Goal: Navigation & Orientation: Find specific page/section

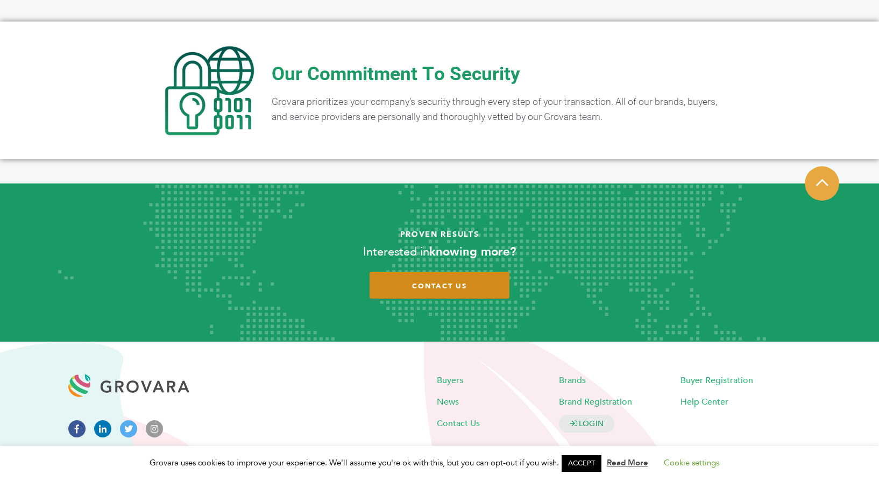
scroll to position [2086, 0]
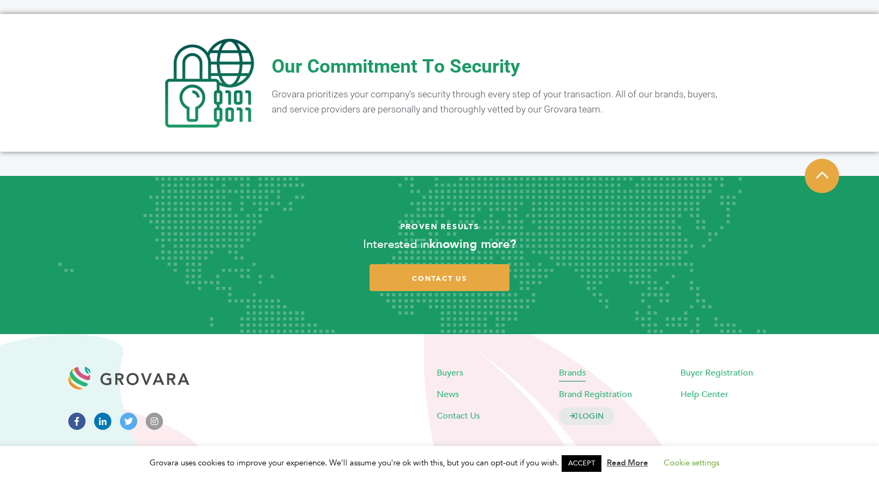
click at [576, 367] on span "Brands" at bounding box center [572, 373] width 27 height 12
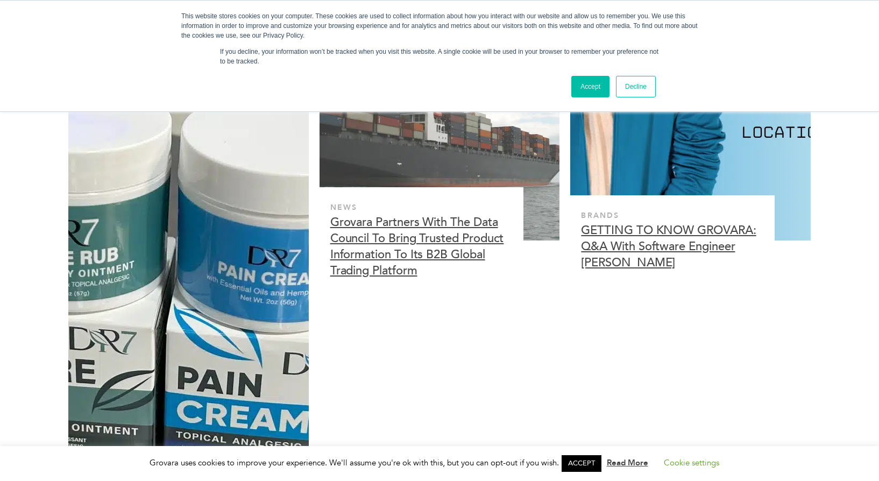
scroll to position [2717, 0]
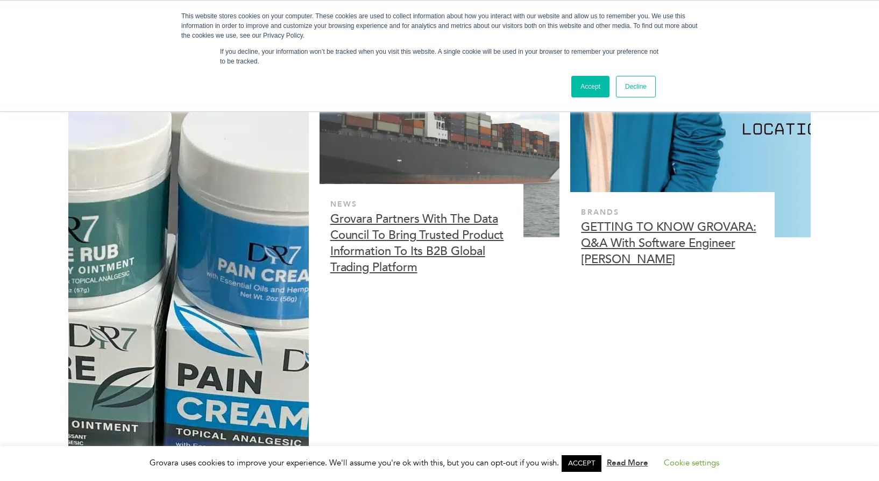
click at [870, 277] on article "News & Trends Brands P 30:2’s Phytotherapy Products Prove Powerful for Those Su…" at bounding box center [439, 344] width 879 height 1187
click at [339, 314] on div "News Grovara Partners With The Data Council To Bring Trusted Product Informatio…" at bounding box center [440, 378] width 240 height 1057
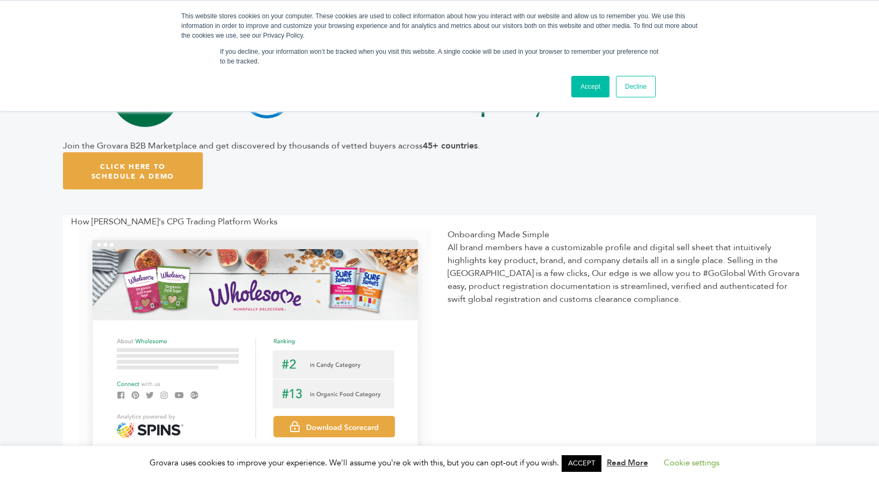
scroll to position [323, 0]
